Goal: Task Accomplishment & Management: Manage account settings

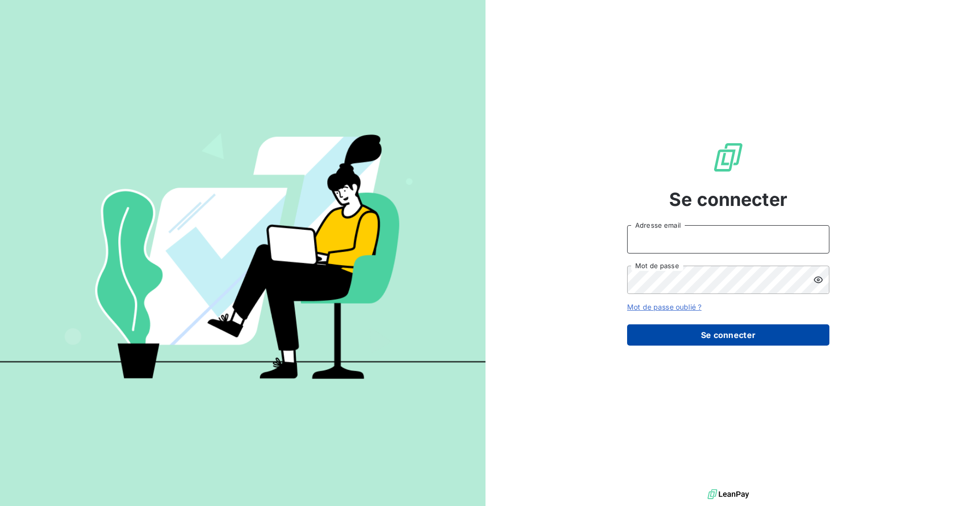
type input "[EMAIL_ADDRESS][DOMAIN_NAME]"
click at [731, 331] on button "Se connecter" at bounding box center [728, 334] width 202 height 21
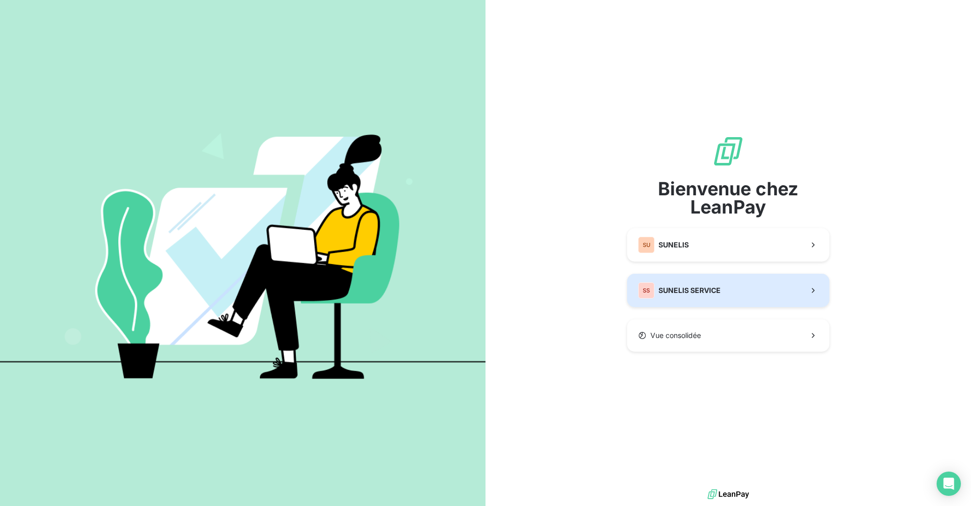
click at [708, 286] on span "SUNELIS SERVICE" at bounding box center [689, 290] width 62 height 10
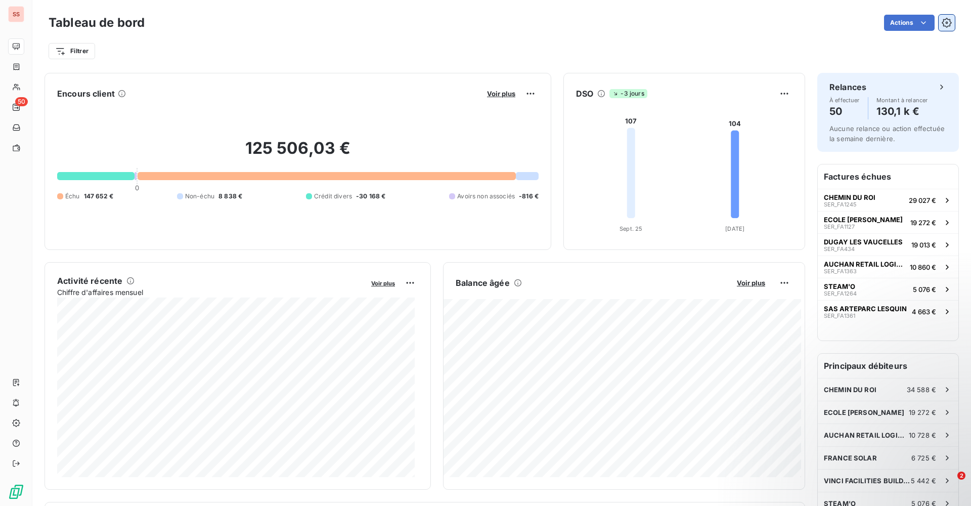
click at [942, 20] on icon "button" at bounding box center [947, 23] width 10 height 10
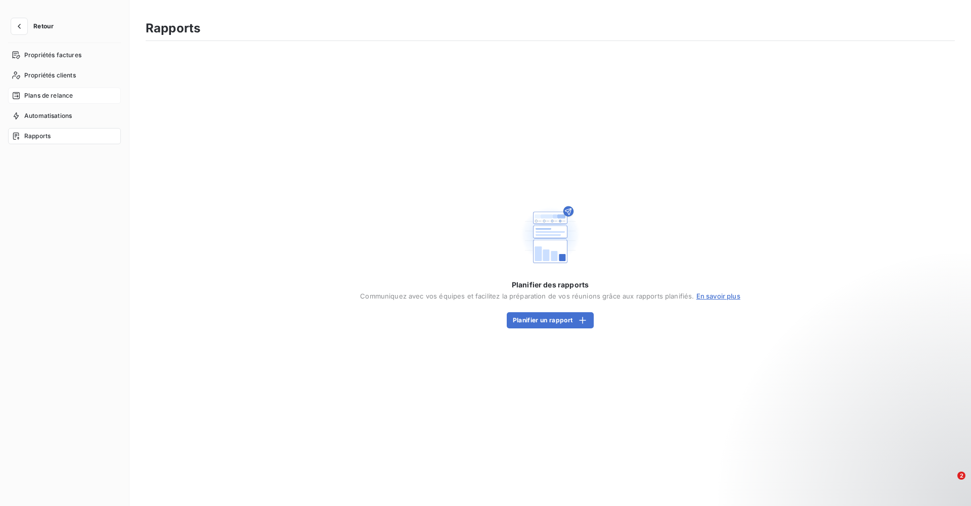
click at [39, 94] on span "Plans de relance" at bounding box center [48, 95] width 49 height 9
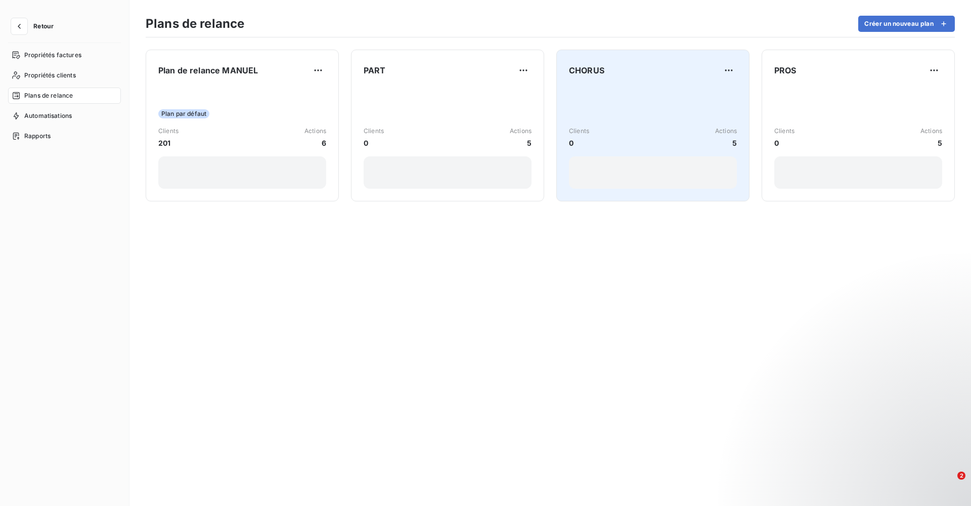
click at [669, 119] on div "Clients 0 Actions 5" at bounding box center [653, 137] width 168 height 102
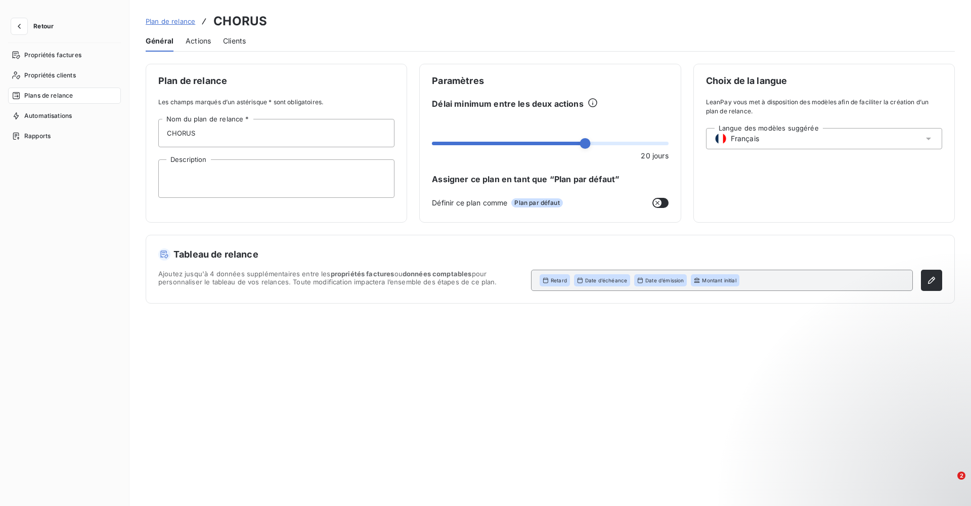
click at [193, 38] on span "Actions" at bounding box center [198, 41] width 25 height 10
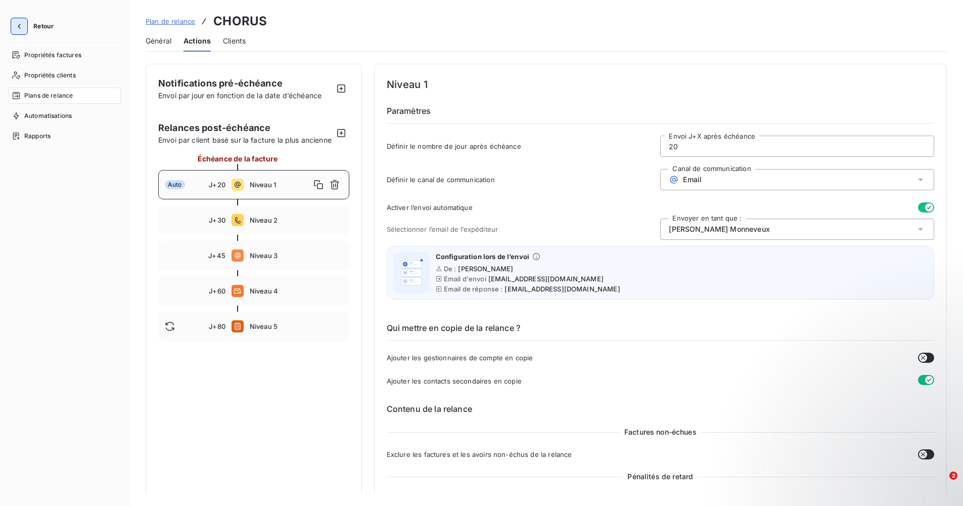
click at [25, 26] on button "button" at bounding box center [19, 26] width 16 height 16
